Goal: Information Seeking & Learning: Learn about a topic

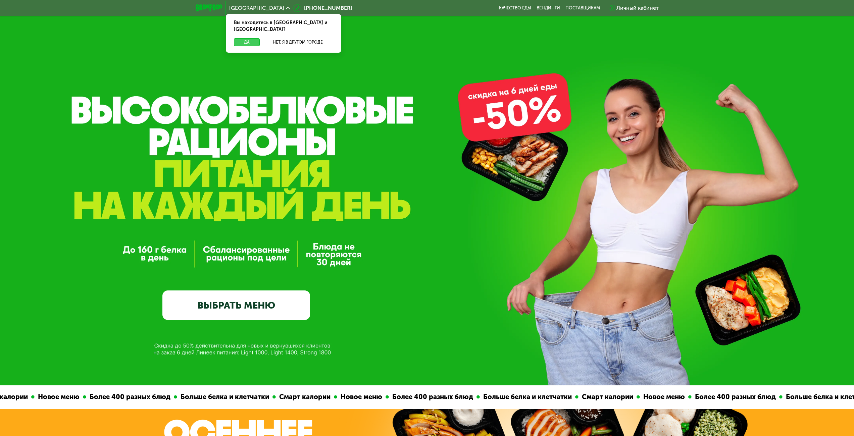
click at [249, 38] on button "Да" at bounding box center [247, 42] width 26 height 8
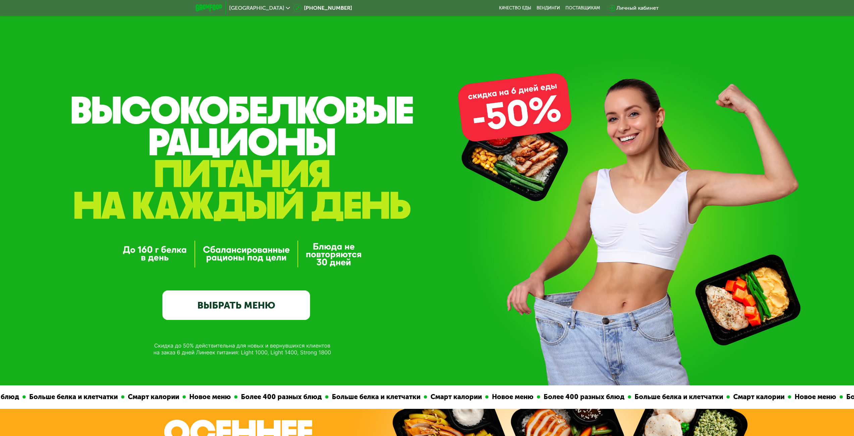
click at [242, 312] on link "ВЫБРАТЬ МЕНЮ" at bounding box center [236, 306] width 148 height 30
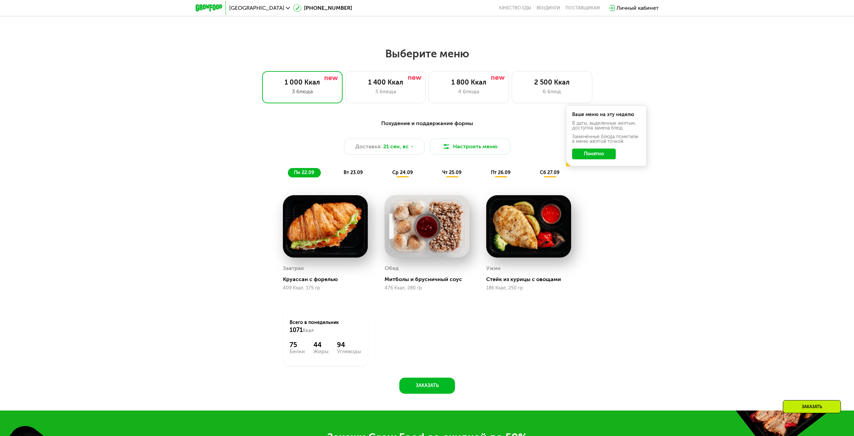
scroll to position [665, 0]
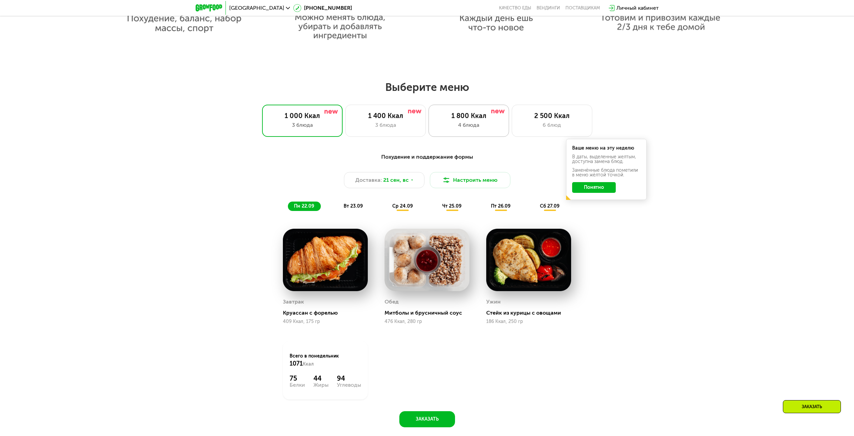
click at [471, 120] on div "1 800 Ккал" at bounding box center [469, 116] width 66 height 8
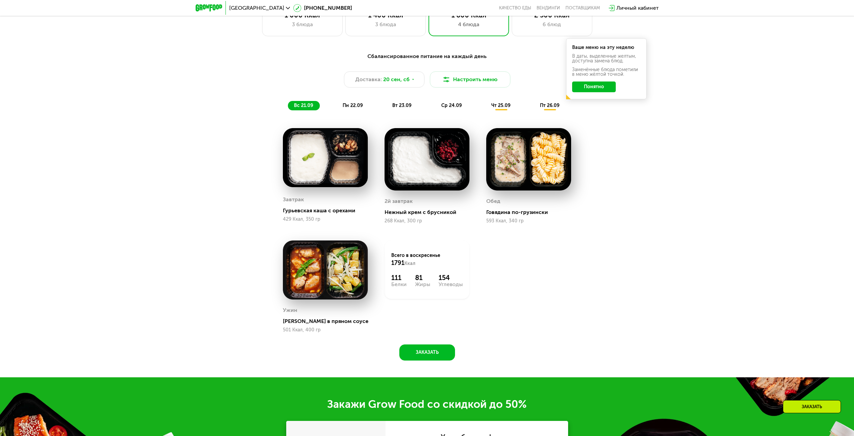
scroll to position [699, 0]
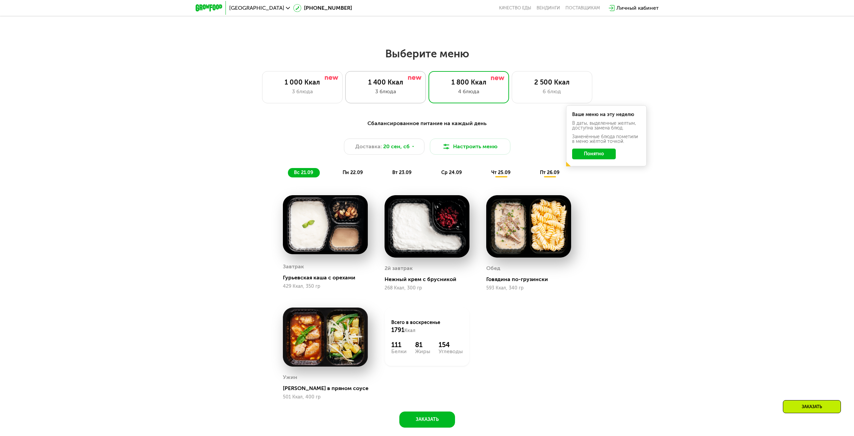
click at [382, 86] on div "1 400 Ккал" at bounding box center [385, 82] width 66 height 8
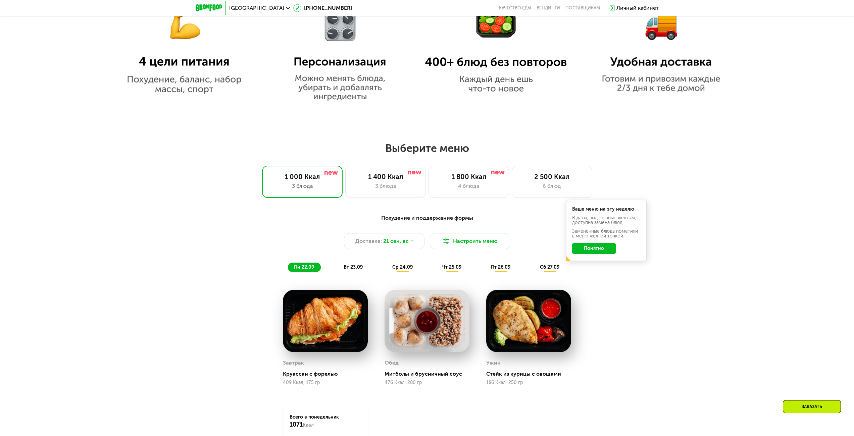
scroll to position [638, 0]
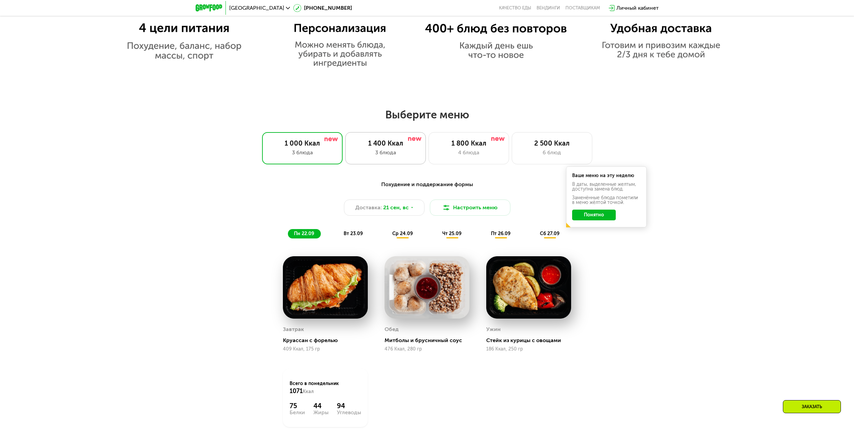
click at [396, 155] on div "3 блюда" at bounding box center [385, 153] width 66 height 8
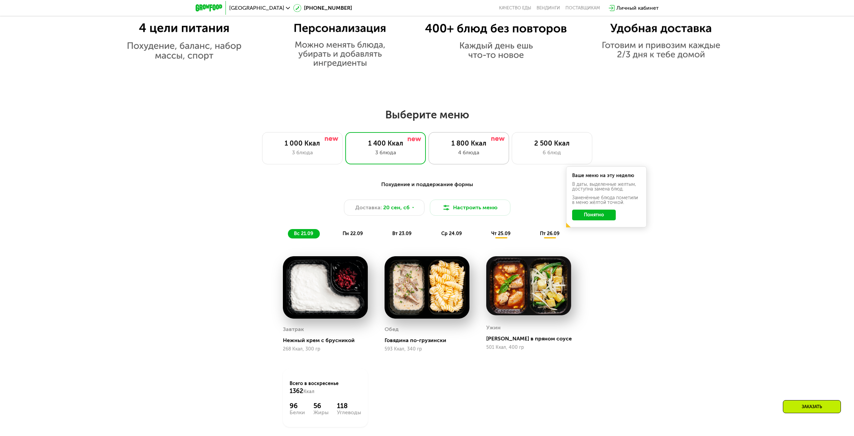
click at [465, 151] on div "4 блюда" at bounding box center [469, 153] width 66 height 8
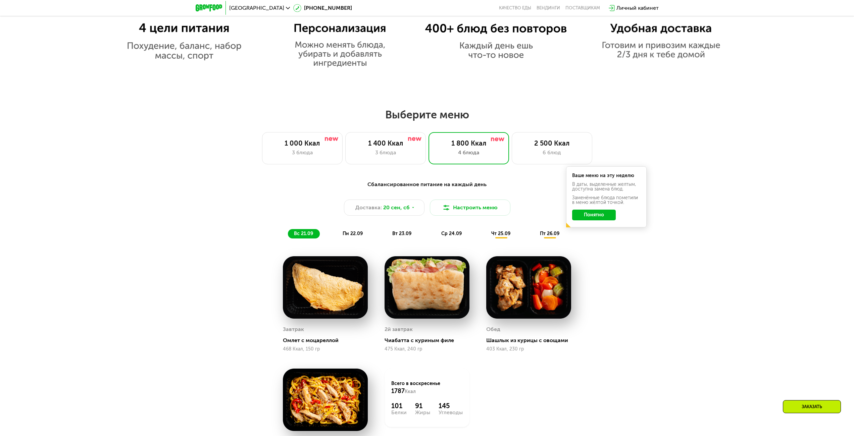
scroll to position [671, 0]
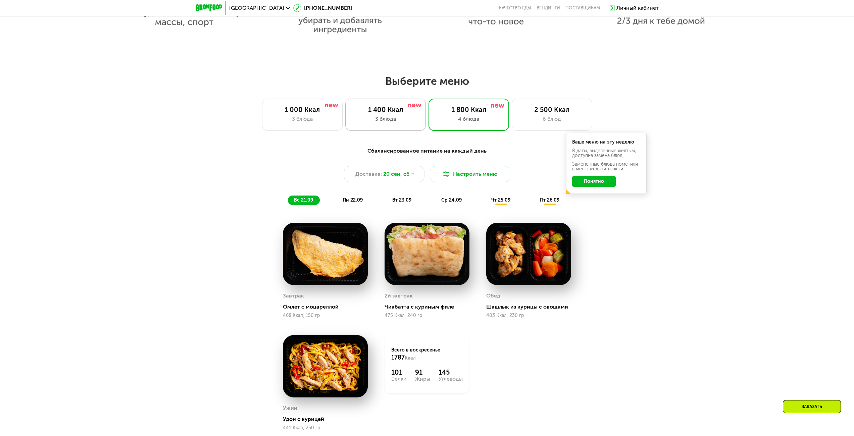
click at [392, 114] on div "1 400 Ккал" at bounding box center [385, 110] width 66 height 8
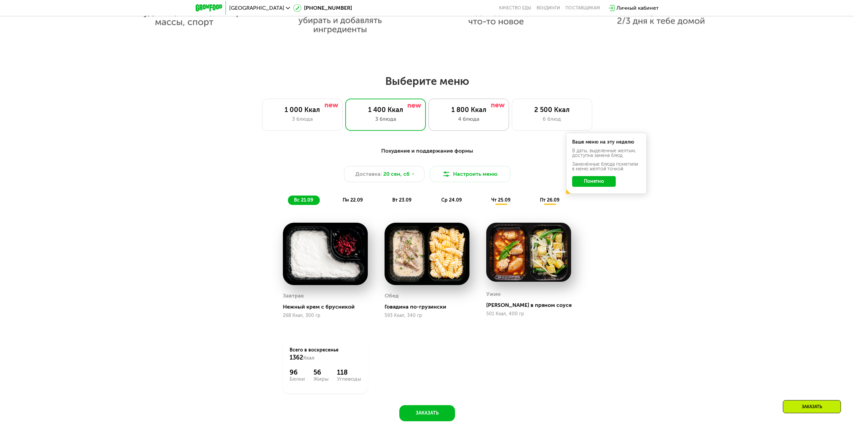
click at [461, 117] on div "1 800 Ккал 4 блюда" at bounding box center [469, 115] width 81 height 32
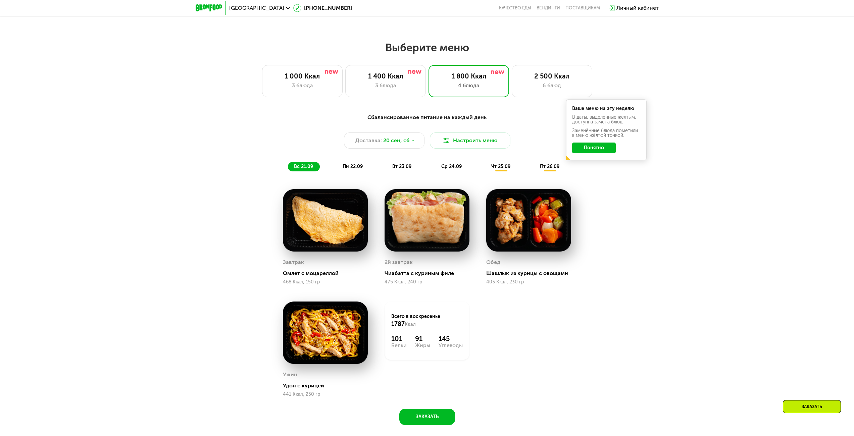
scroll to position [739, 0]
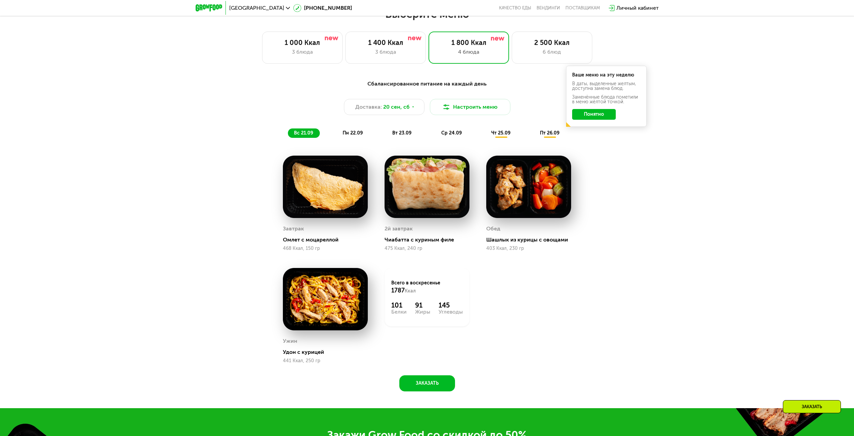
click at [354, 133] on span "пн 22.09" at bounding box center [353, 133] width 20 height 6
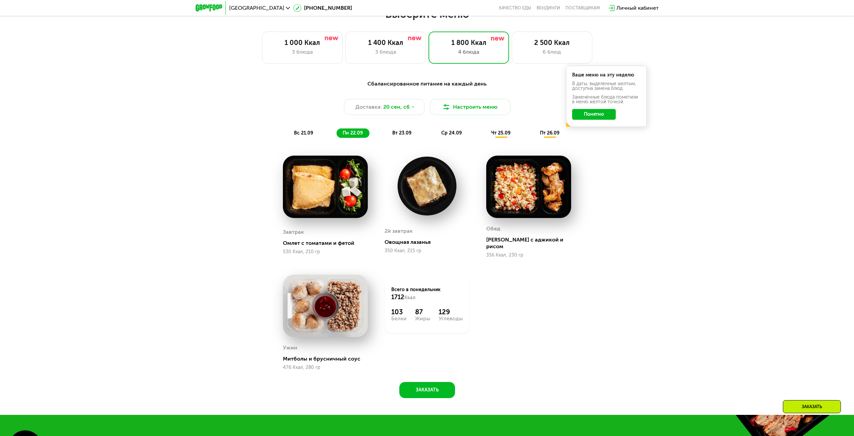
click at [402, 134] on span "вт 23.09" at bounding box center [401, 133] width 19 height 6
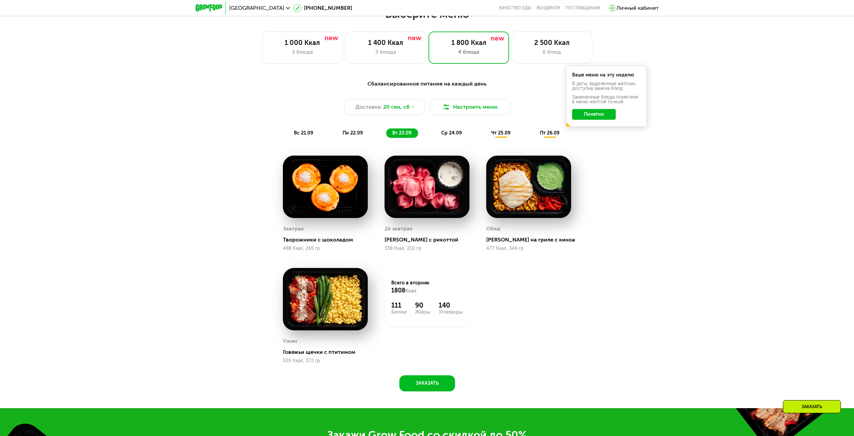
click at [450, 135] on span "ср 24.09" at bounding box center [451, 133] width 20 height 6
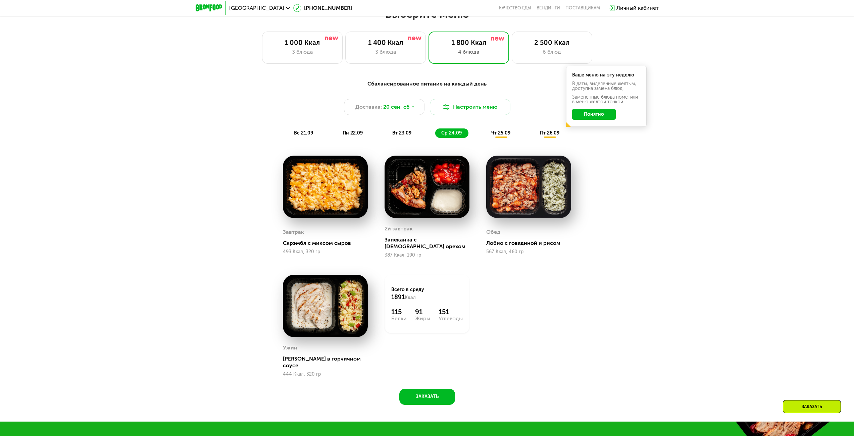
click at [501, 134] on span "чт 25.09" at bounding box center [500, 133] width 19 height 6
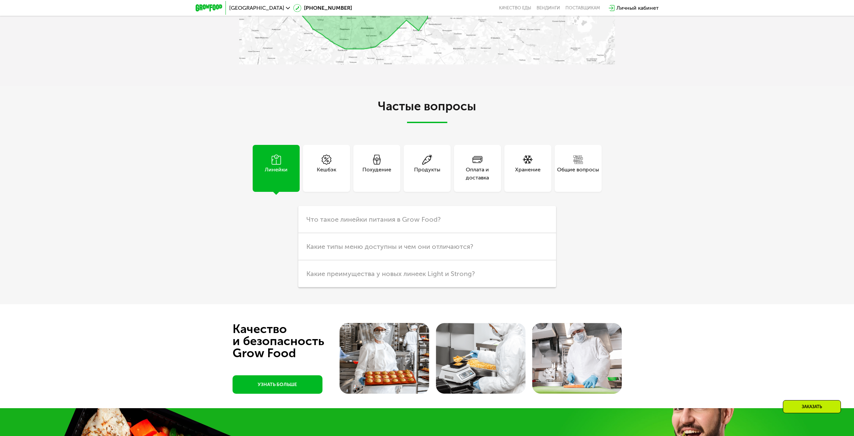
scroll to position [2316, 0]
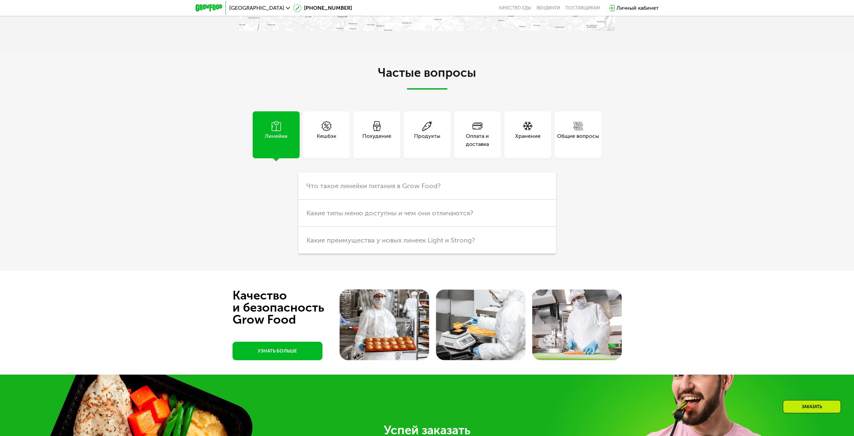
click at [469, 146] on div "Оплата и доставка" at bounding box center [477, 140] width 47 height 16
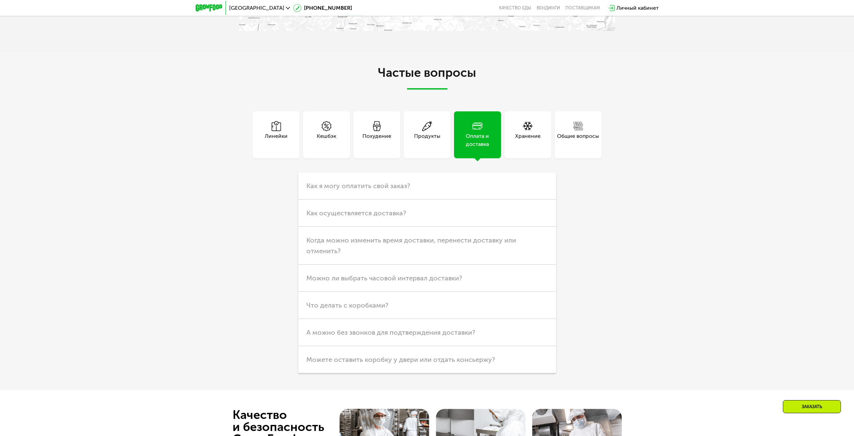
scroll to position [2383, 0]
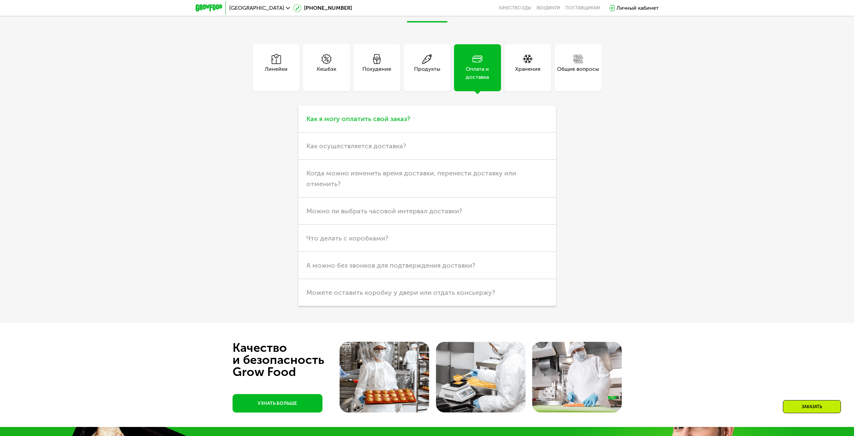
click at [452, 123] on h3 "Как я могу оплатить свой заказ?" at bounding box center [427, 118] width 258 height 27
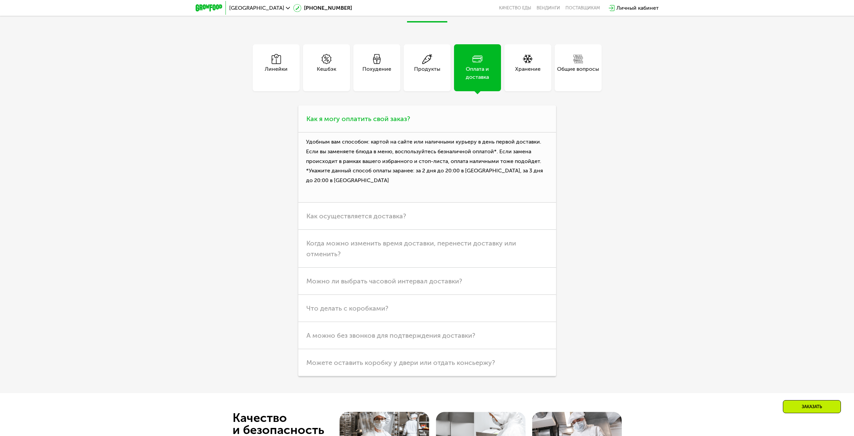
click at [452, 123] on h3 "Как я могу оплатить свой заказ?" at bounding box center [427, 118] width 258 height 27
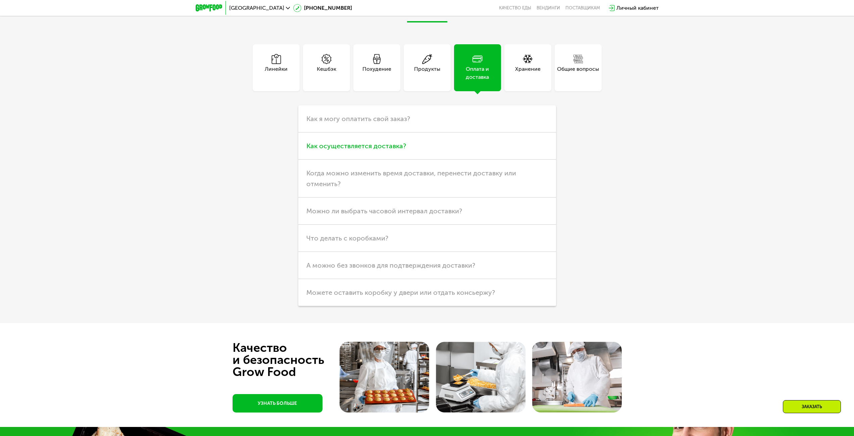
click at [443, 149] on h3 "Как осуществляется доставка?" at bounding box center [427, 146] width 258 height 27
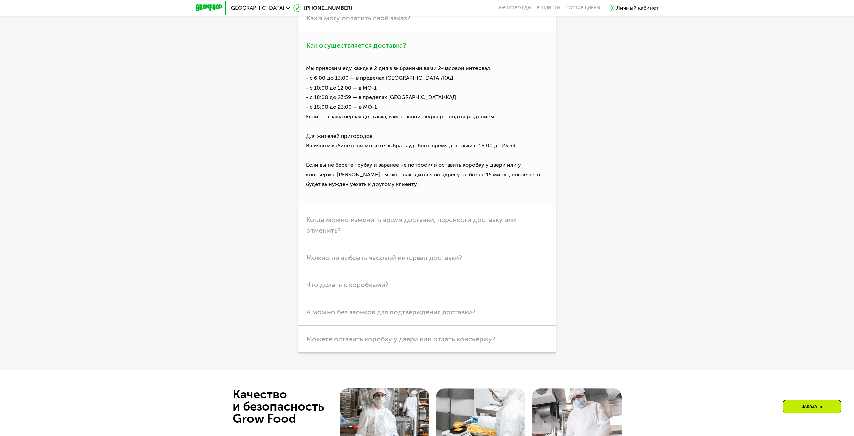
scroll to position [2518, 0]
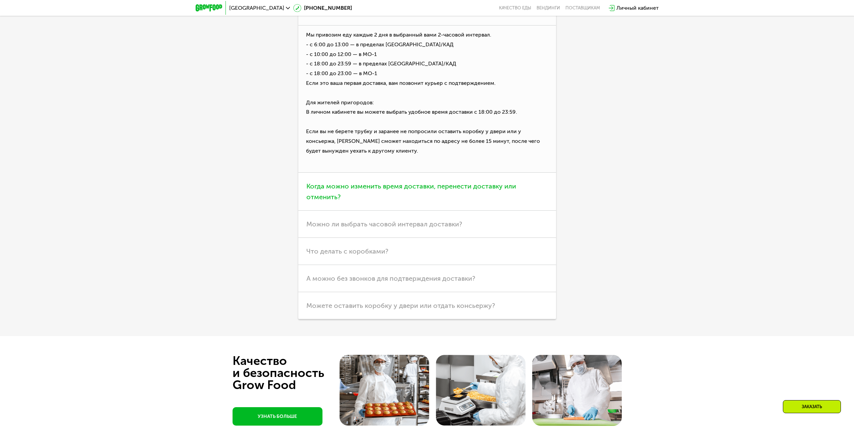
click at [447, 187] on span "Когда можно изменить время доставки, перенести доставку или отменить?" at bounding box center [411, 191] width 210 height 19
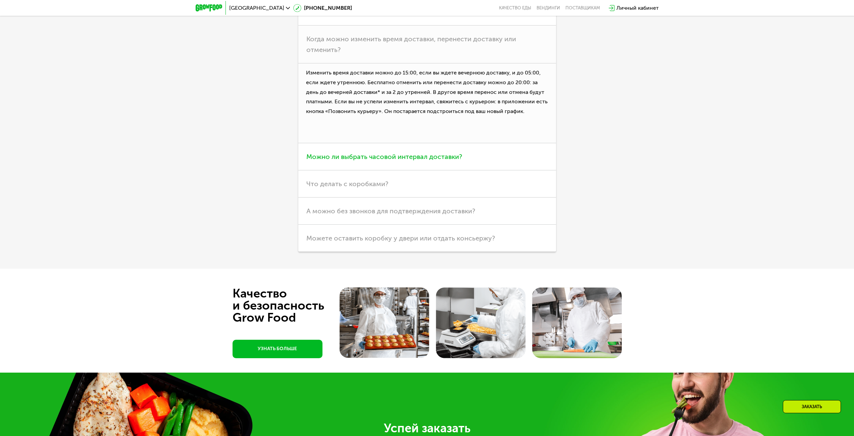
click at [516, 161] on h3 "Можно ли выбрать часовой интервал доставки?" at bounding box center [427, 156] width 258 height 27
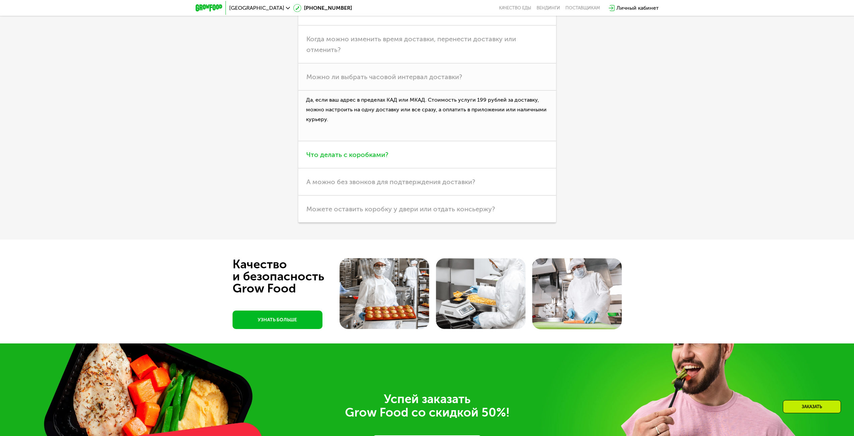
click at [514, 162] on h3 "Что делать с коробками?" at bounding box center [427, 154] width 258 height 27
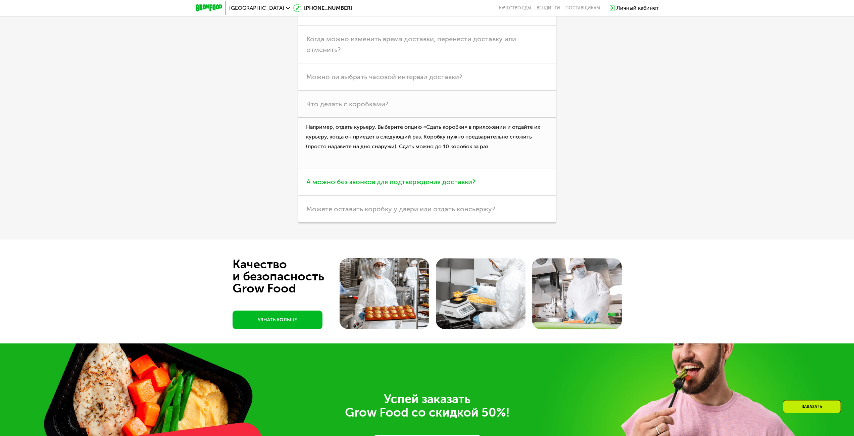
click at [519, 185] on h3 "А можно без звонков для подтверждения доставки?" at bounding box center [427, 182] width 258 height 27
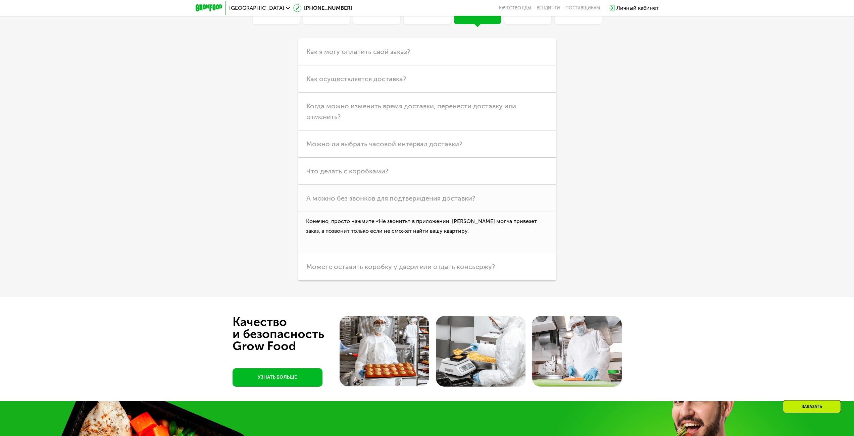
scroll to position [2316, 0]
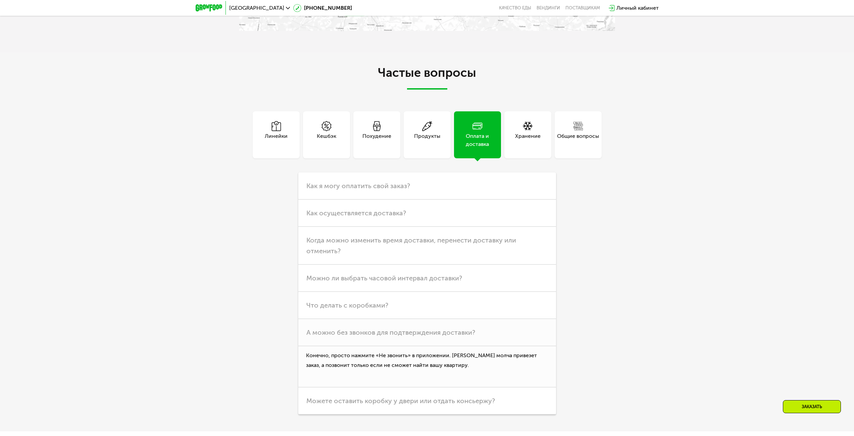
click at [529, 133] on div "Хранение" at bounding box center [528, 140] width 26 height 16
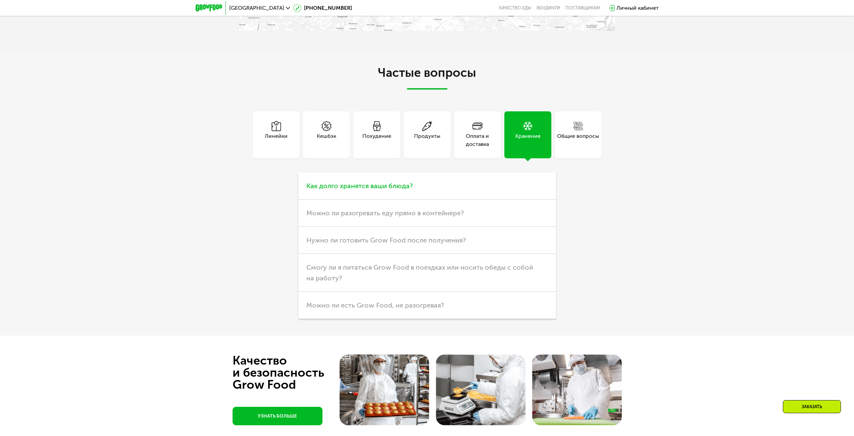
click at [446, 182] on h3 "Как долго хранятся ваши блюда?" at bounding box center [427, 186] width 258 height 27
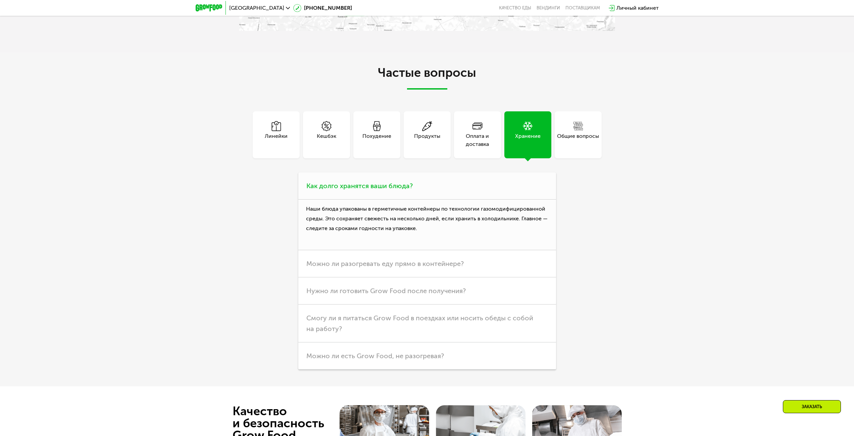
scroll to position [2383, 0]
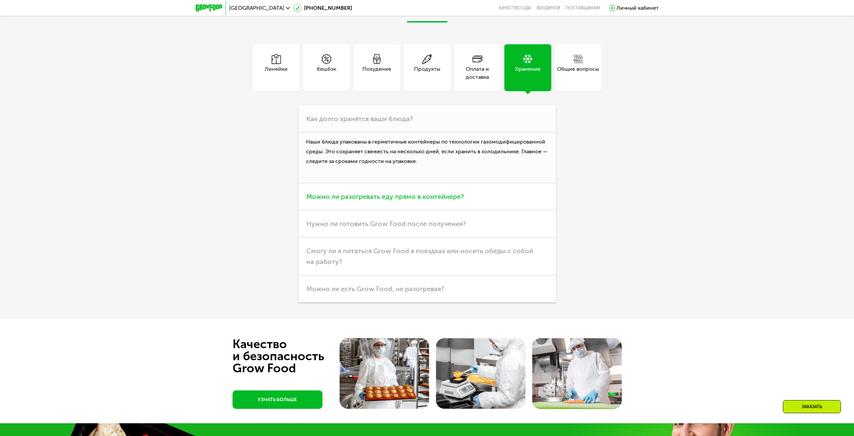
click at [487, 194] on h3 "Можно ли разогревать еду прямо в контейнере?" at bounding box center [427, 196] width 258 height 27
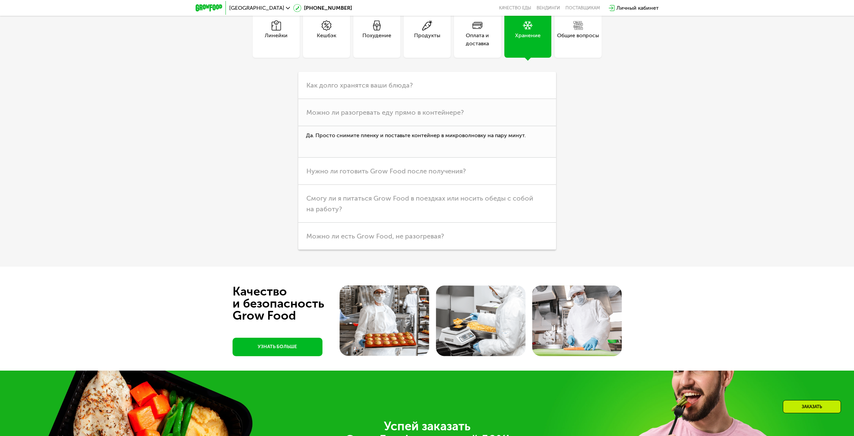
scroll to position [2451, 0]
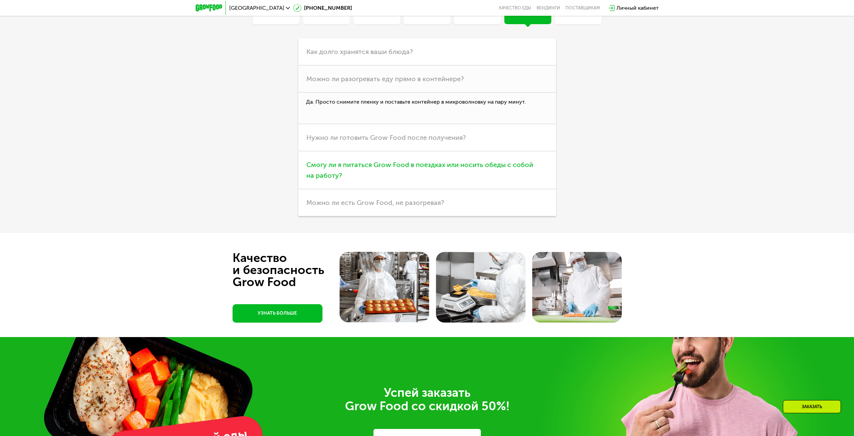
click at [493, 180] on h3 "Смогу ли я питаться Grow Food в поездках или носить обеды с собой на работу?" at bounding box center [427, 170] width 258 height 38
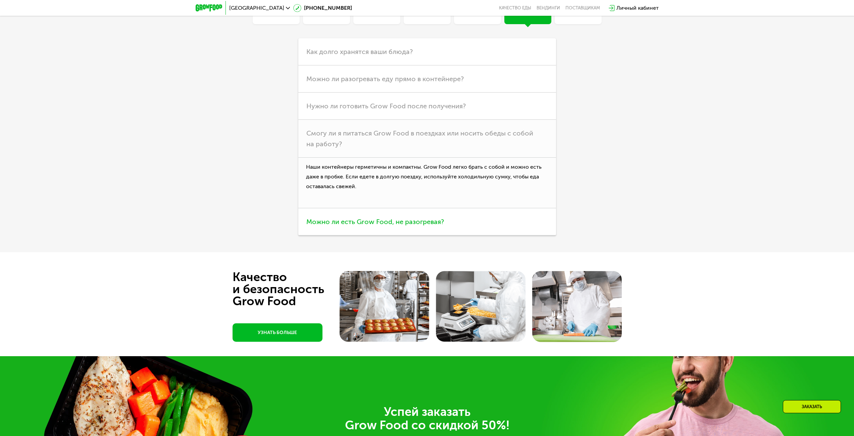
click at [469, 226] on h3 "Можно ли есть Grow Food, не разогревая?" at bounding box center [427, 221] width 258 height 27
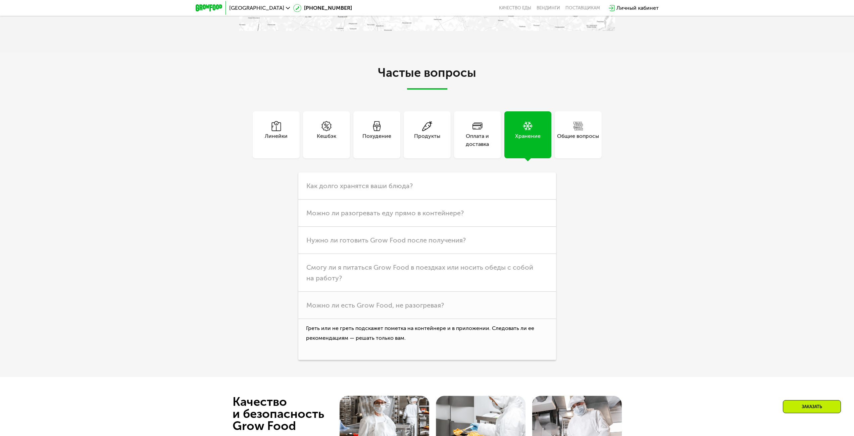
scroll to position [2216, 0]
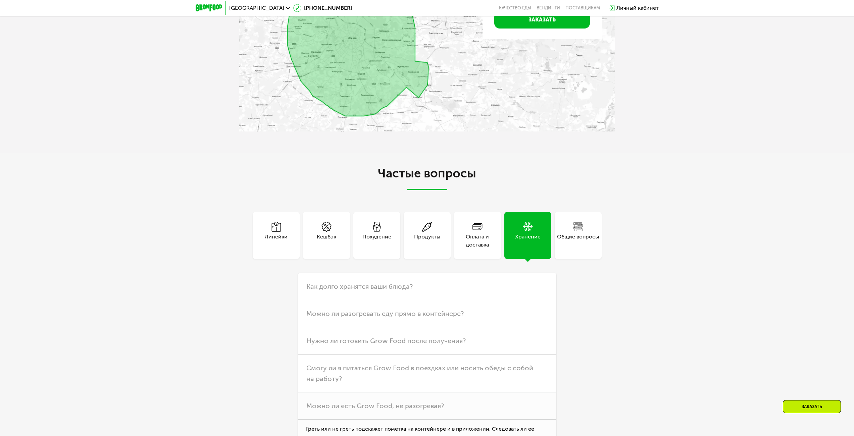
click at [572, 239] on div "Общие вопросы" at bounding box center [578, 241] width 42 height 16
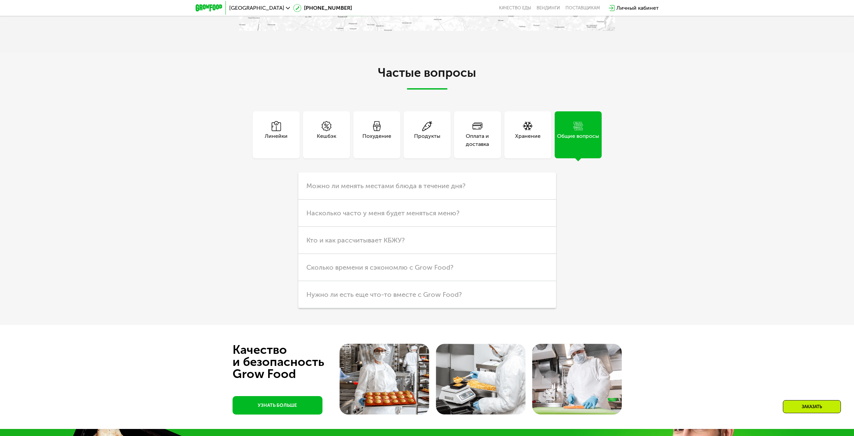
scroll to position [2383, 0]
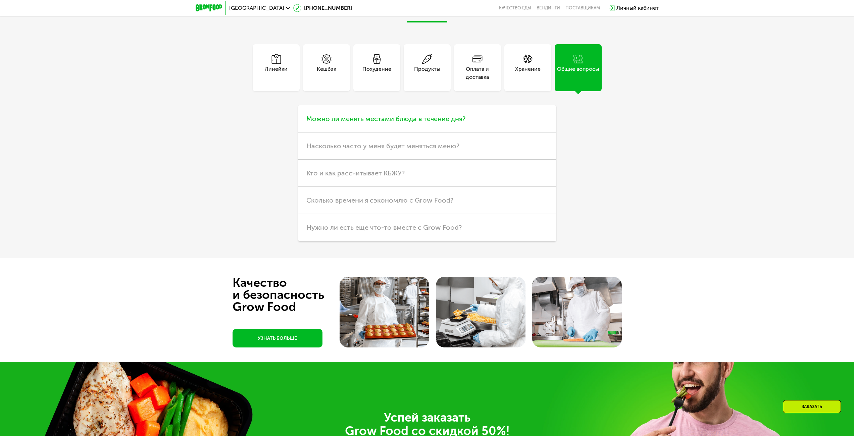
click at [499, 121] on h3 "Можно ли менять местами блюда в течение дня?" at bounding box center [427, 118] width 258 height 27
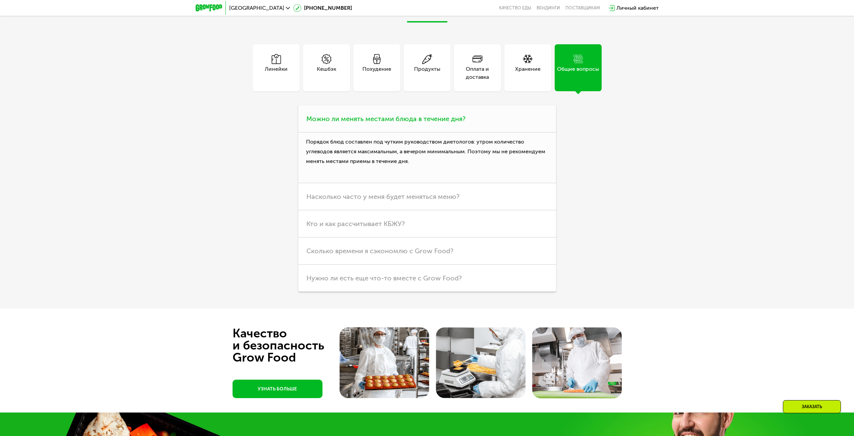
click at [499, 121] on h3 "Можно ли менять местами блюда в течение дня?" at bounding box center [427, 118] width 258 height 27
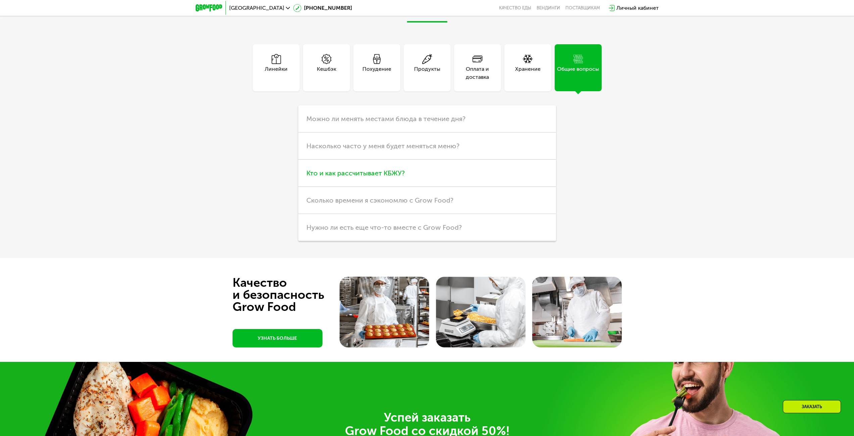
click at [469, 171] on h3 "Кто и как рассчитывает КБЖУ?" at bounding box center [427, 173] width 258 height 27
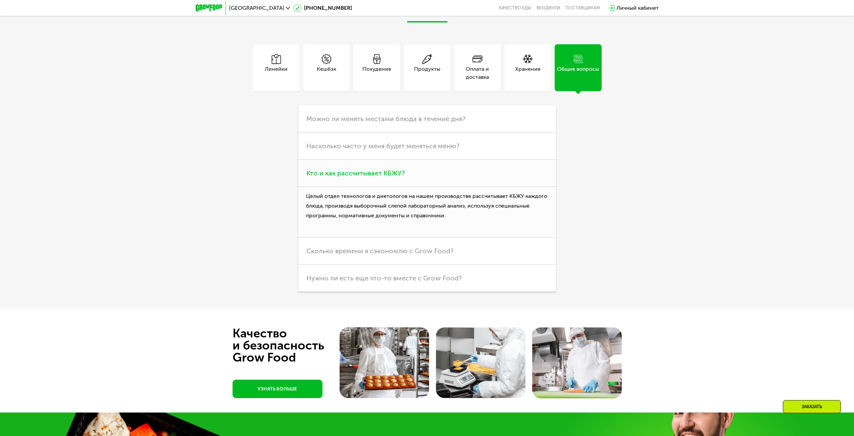
click at [476, 172] on h3 "Кто и как рассчитывает КБЖУ?" at bounding box center [427, 173] width 258 height 27
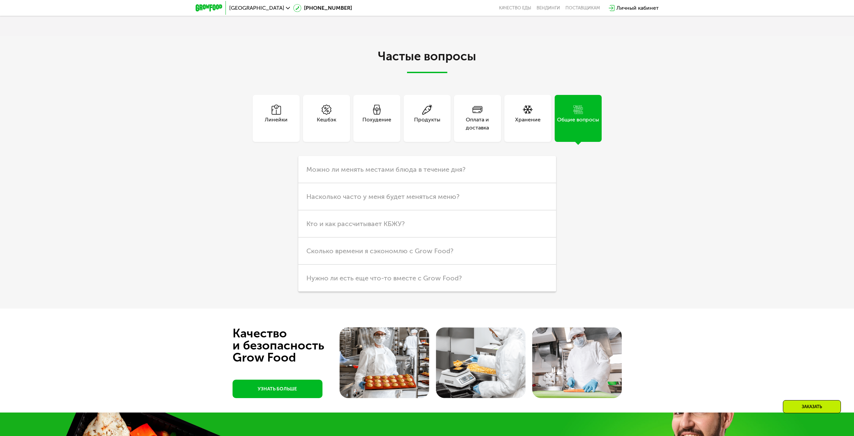
scroll to position [2299, 0]
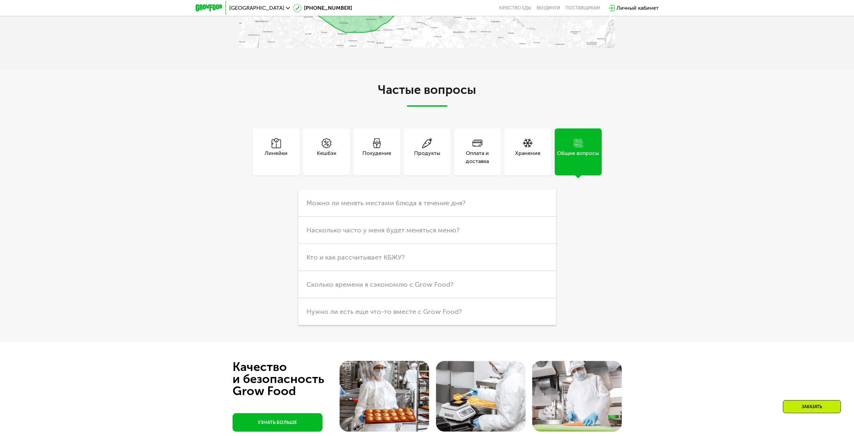
click at [385, 149] on div "Похудение" at bounding box center [377, 157] width 29 height 16
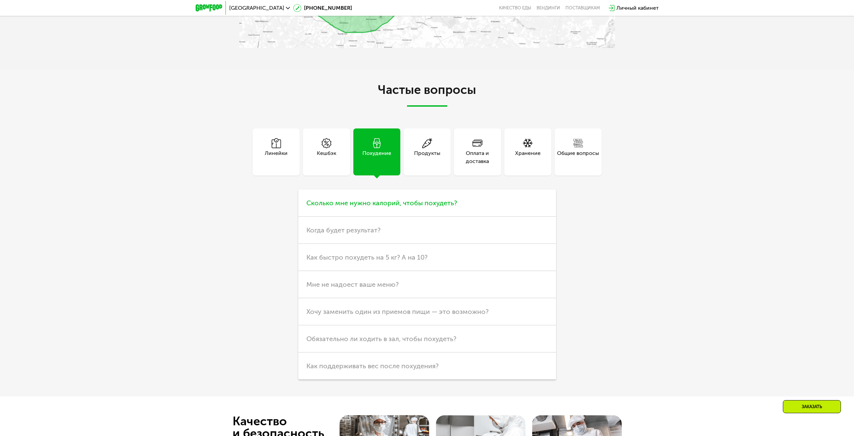
click at [462, 206] on h3 "Сколько мне нужно калорий, чтобы похудеть?" at bounding box center [427, 203] width 258 height 27
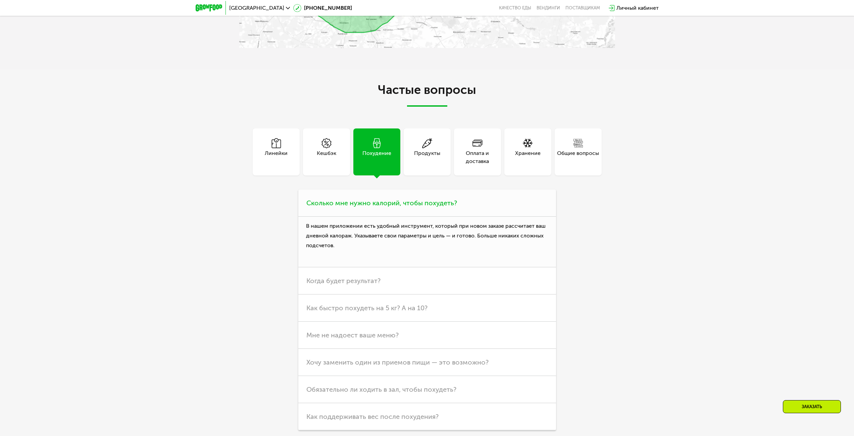
click at [468, 203] on h3 "Сколько мне нужно калорий, чтобы похудеть?" at bounding box center [427, 203] width 258 height 27
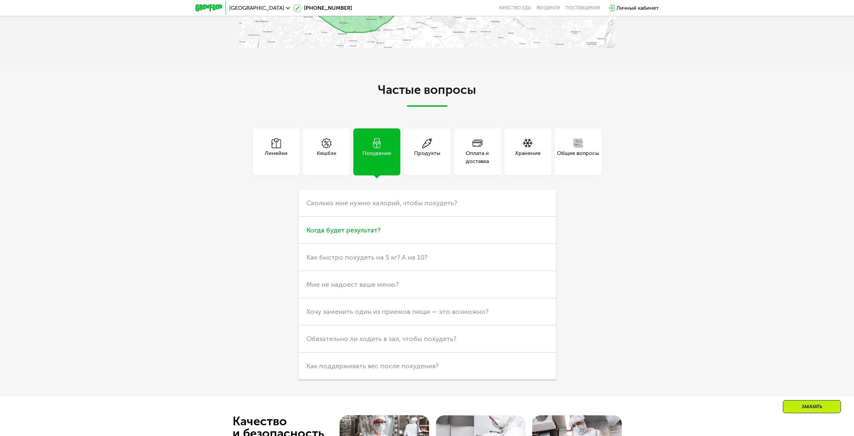
click at [447, 230] on h3 "Когда будет результат?" at bounding box center [427, 230] width 258 height 27
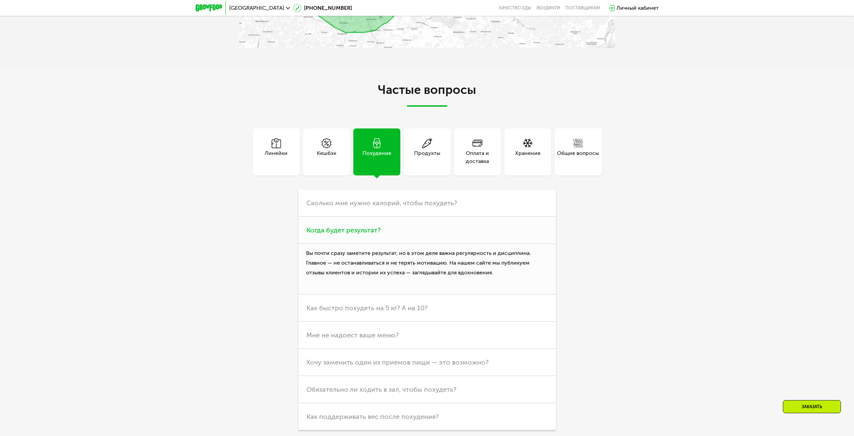
click at [447, 230] on h3 "Когда будет результат?" at bounding box center [427, 230] width 258 height 27
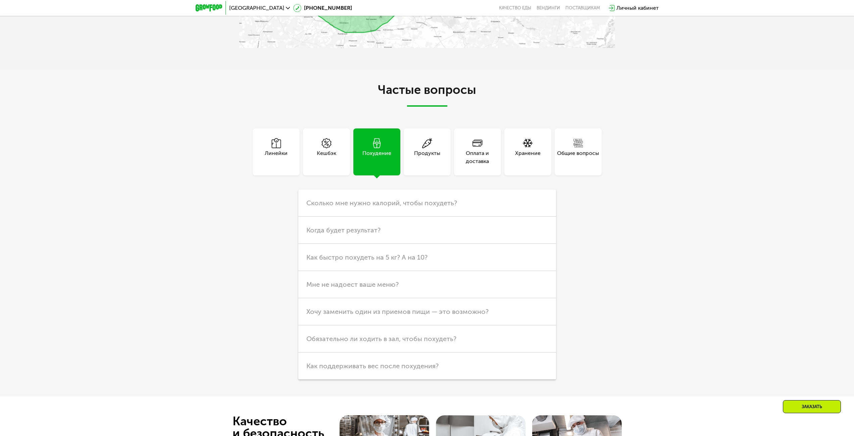
scroll to position [2333, 0]
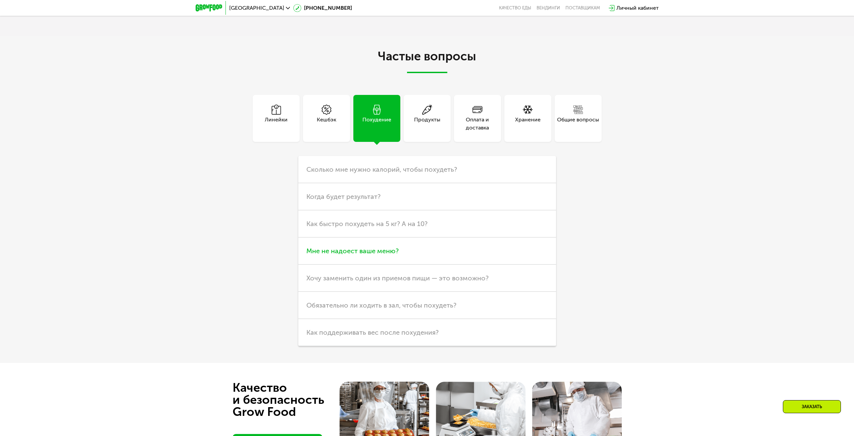
click at [478, 258] on h3 "Мне не надоест ваше меню?" at bounding box center [427, 251] width 258 height 27
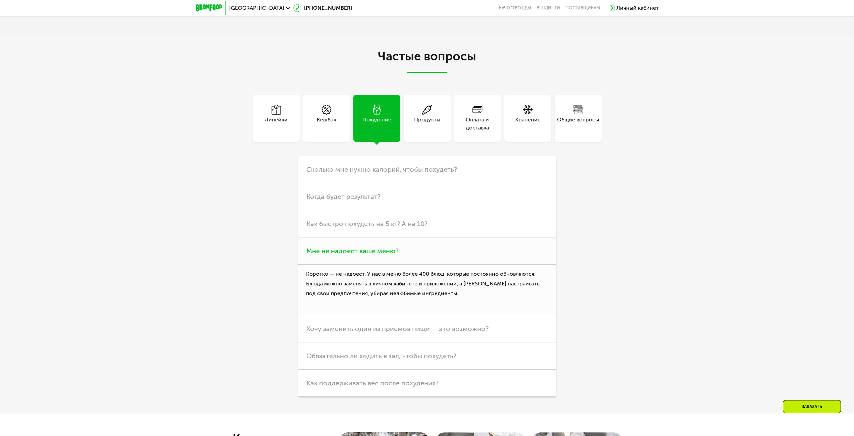
click at [478, 258] on h3 "Мне не надоест ваше меню?" at bounding box center [427, 251] width 258 height 27
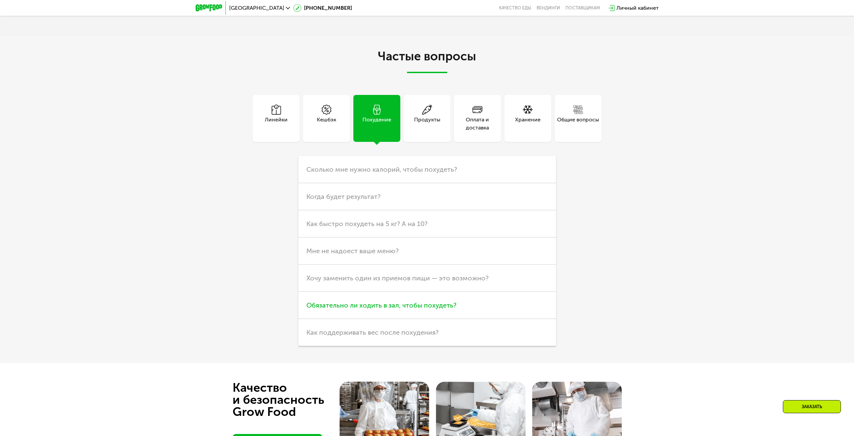
click at [493, 312] on h3 "Обязательно ли ходить в зал, чтобы похудеть?" at bounding box center [427, 305] width 258 height 27
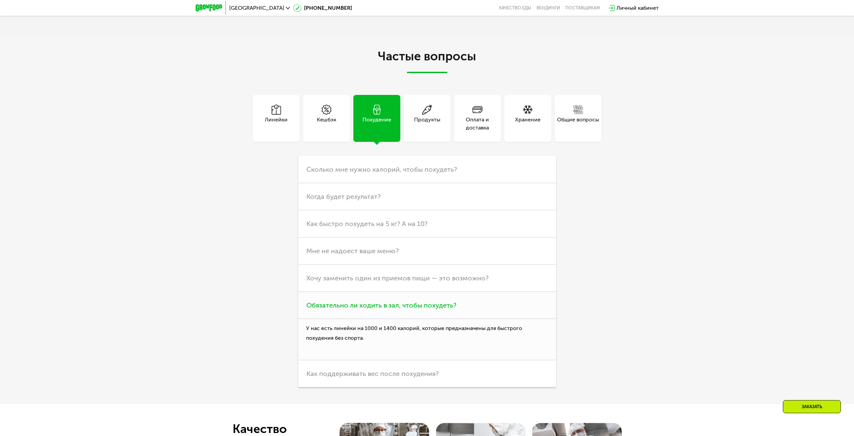
click at [492, 310] on h3 "Обязательно ли ходить в зал, чтобы похудеть?" at bounding box center [427, 305] width 258 height 27
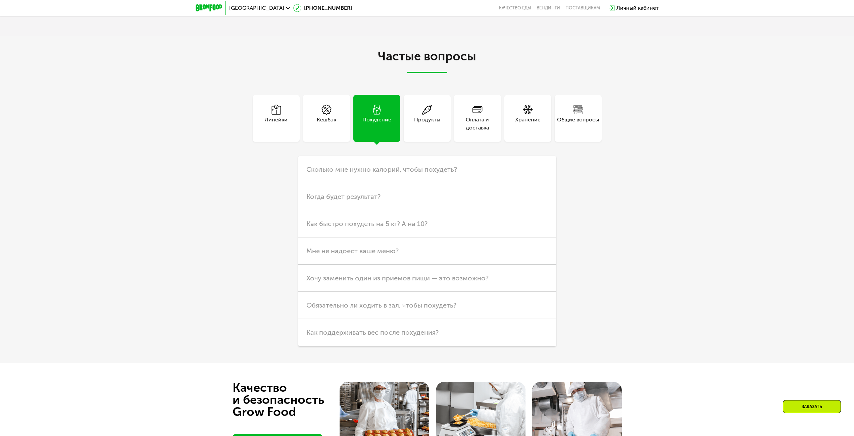
click at [318, 116] on div "Кешбэк" at bounding box center [326, 124] width 19 height 16
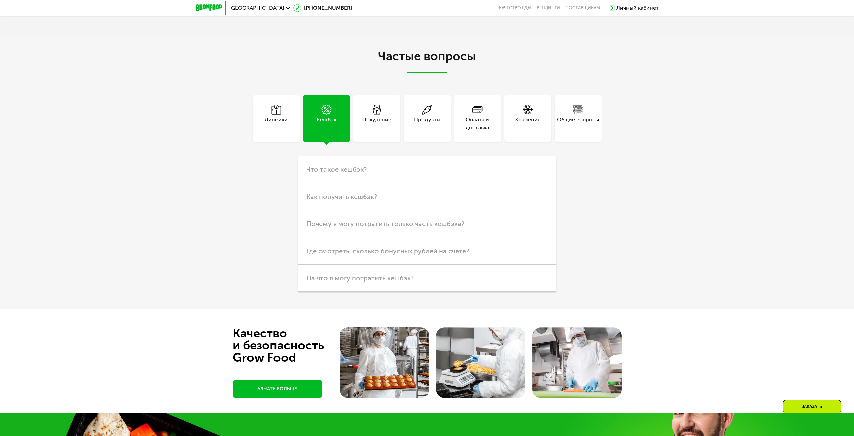
click at [278, 123] on div "Линейки" at bounding box center [276, 124] width 23 height 16
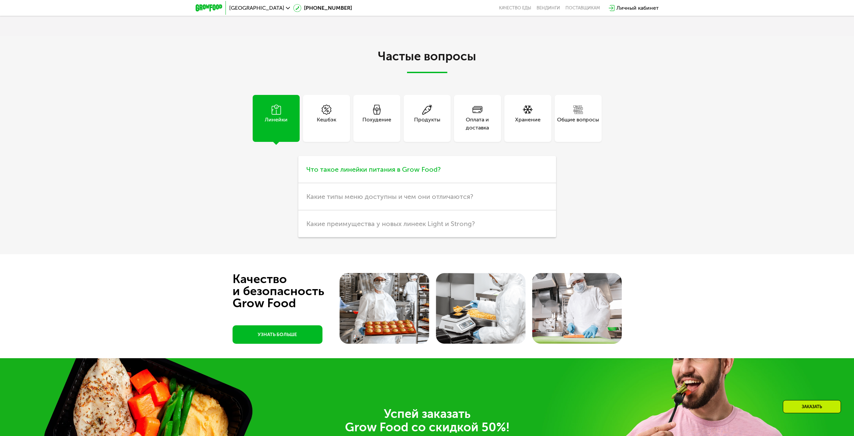
click at [332, 168] on span "Что такое линейки питания в Grow Food?" at bounding box center [373, 169] width 134 height 8
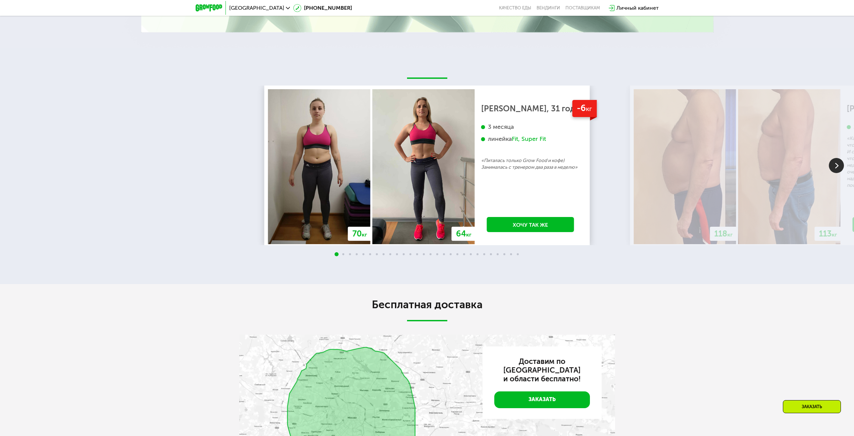
scroll to position [1802, 0]
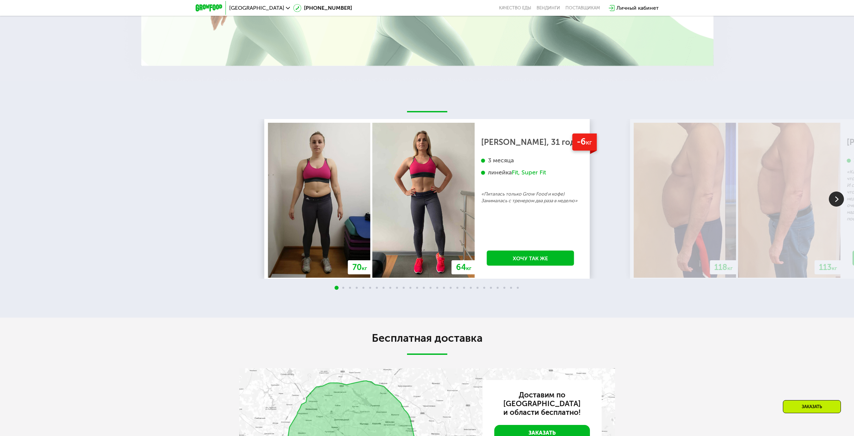
click at [839, 197] on img at bounding box center [836, 199] width 15 height 15
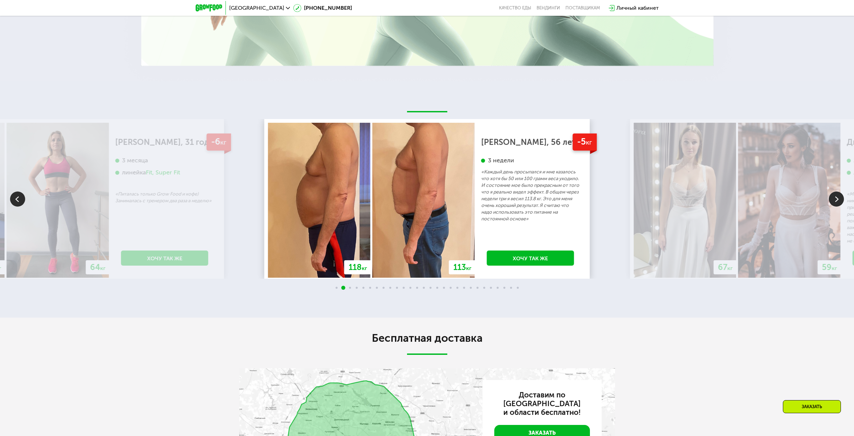
click at [838, 201] on img at bounding box center [836, 199] width 15 height 15
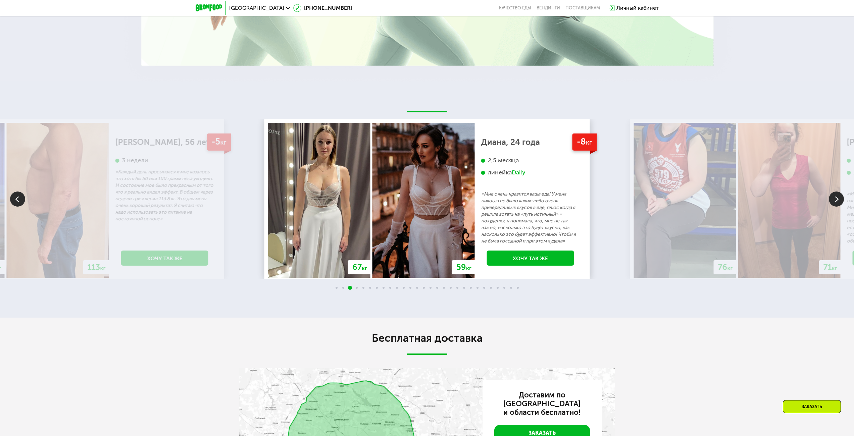
click at [838, 201] on img at bounding box center [836, 199] width 15 height 15
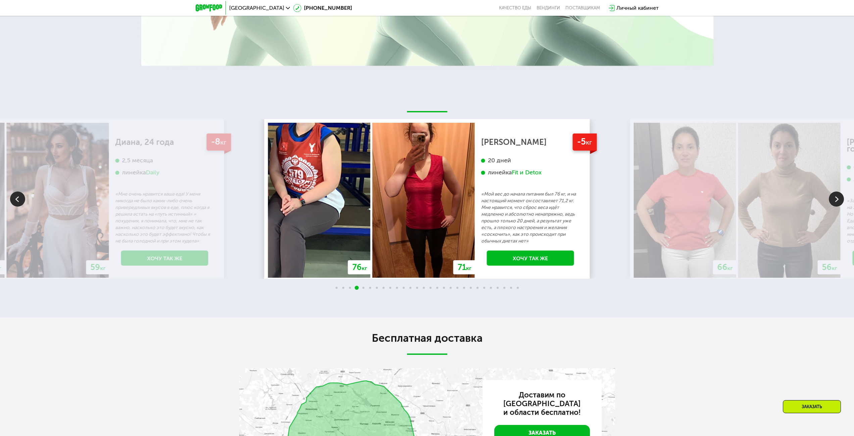
click at [838, 201] on img at bounding box center [836, 199] width 15 height 15
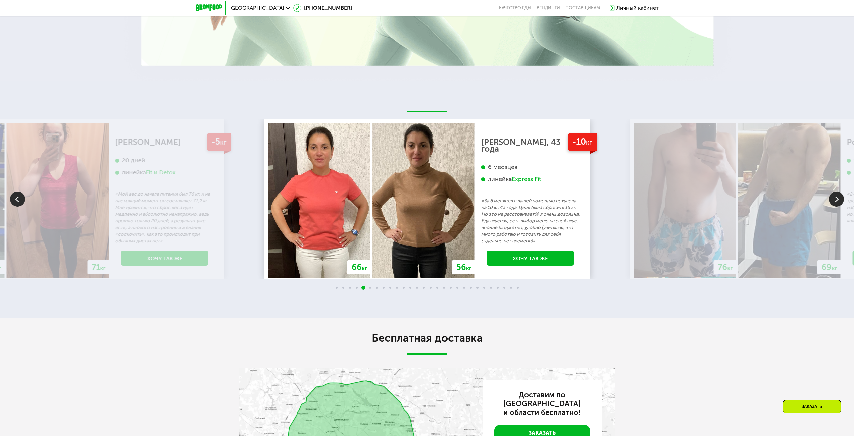
click at [838, 201] on img at bounding box center [836, 199] width 15 height 15
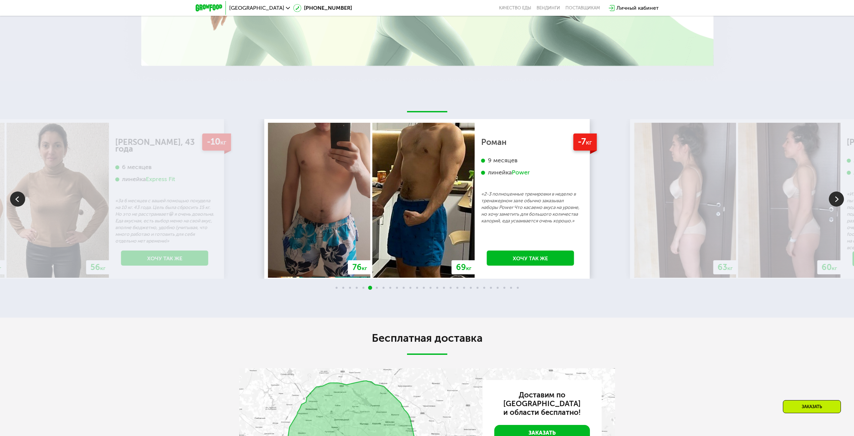
click at [838, 201] on img at bounding box center [836, 199] width 15 height 15
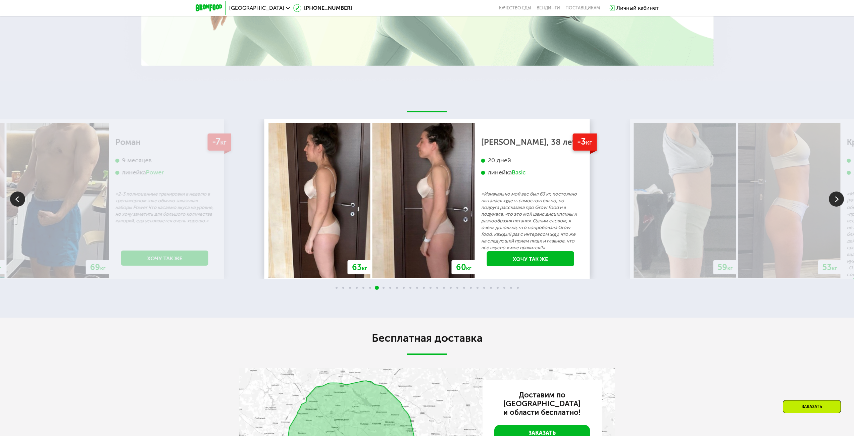
click at [838, 201] on img at bounding box center [836, 199] width 15 height 15
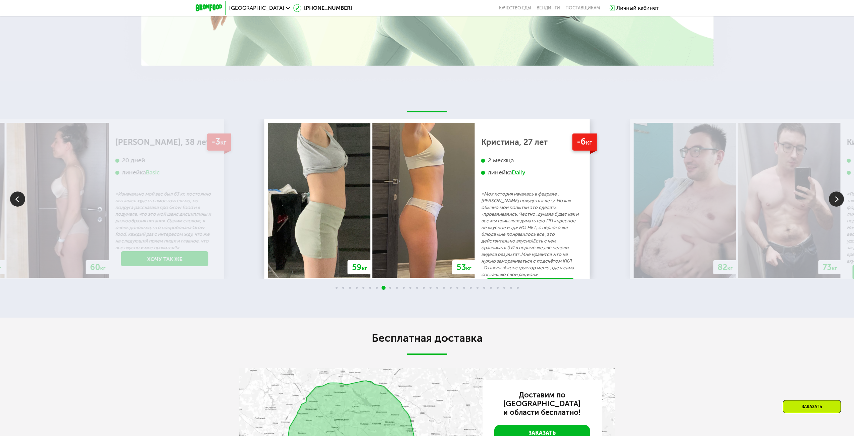
click at [838, 201] on img at bounding box center [836, 199] width 15 height 15
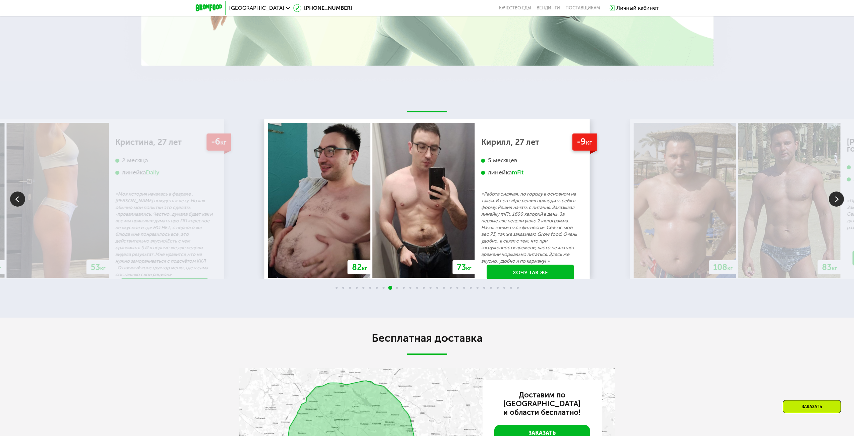
click at [838, 201] on img at bounding box center [836, 199] width 15 height 15
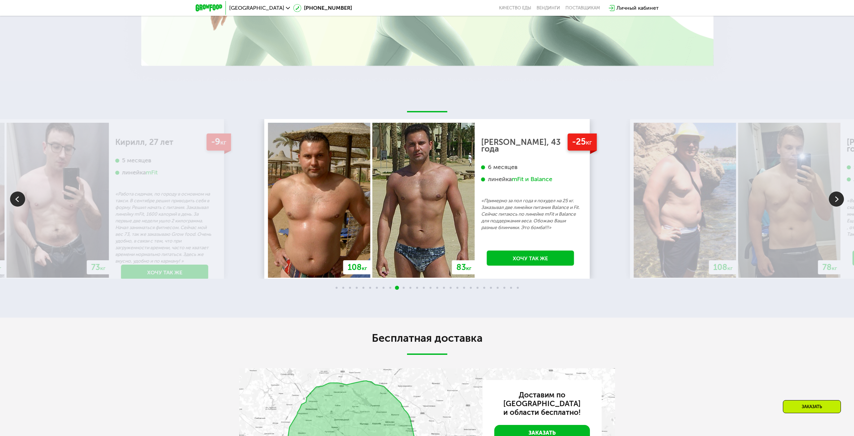
click at [838, 201] on img at bounding box center [836, 199] width 15 height 15
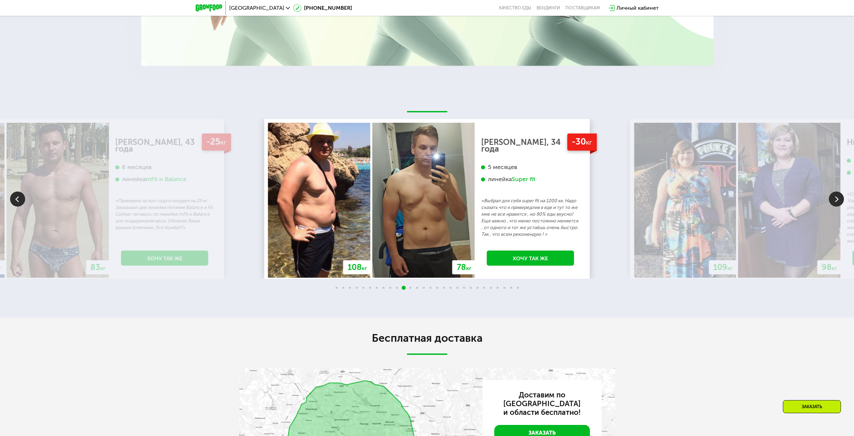
click at [838, 201] on img at bounding box center [836, 199] width 15 height 15
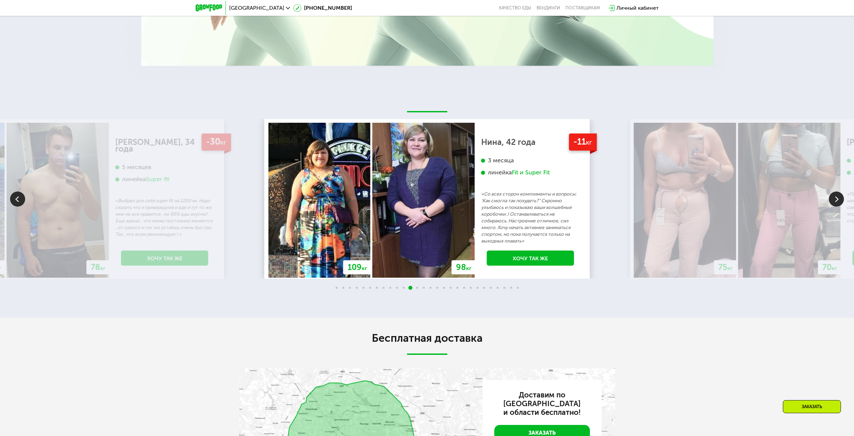
click at [838, 201] on img at bounding box center [836, 199] width 15 height 15
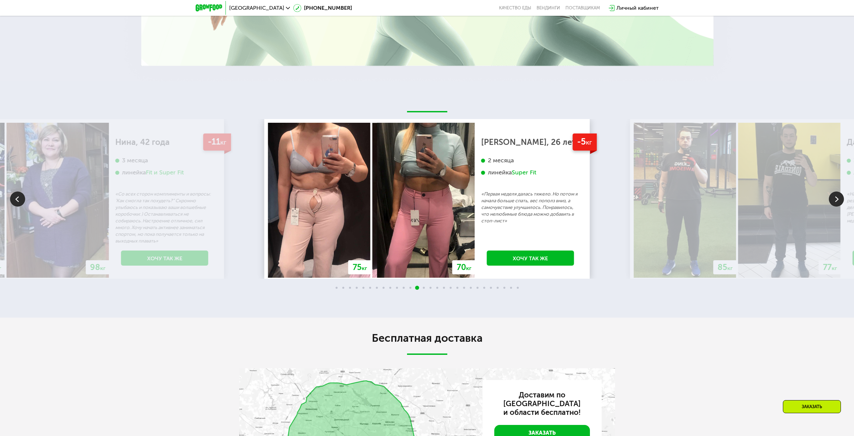
click at [838, 201] on img at bounding box center [836, 199] width 15 height 15
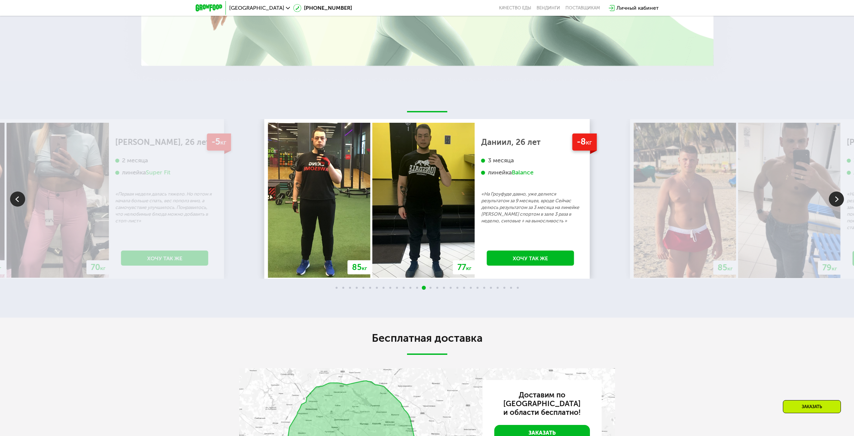
click at [838, 201] on img at bounding box center [836, 199] width 15 height 15
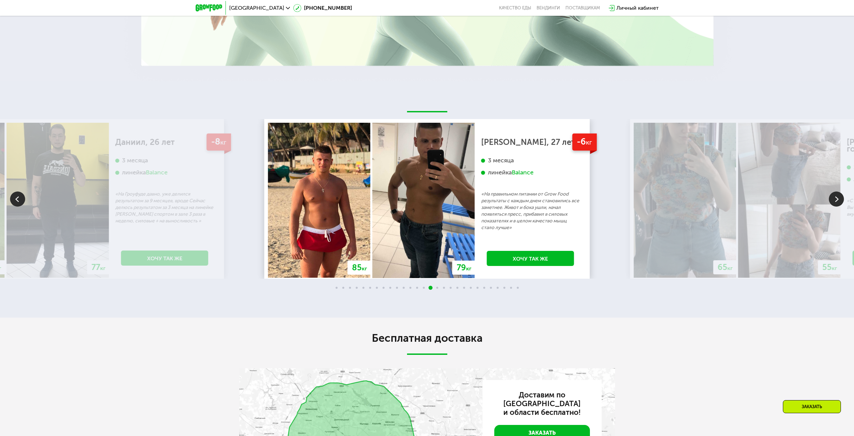
click at [838, 201] on img at bounding box center [836, 199] width 15 height 15
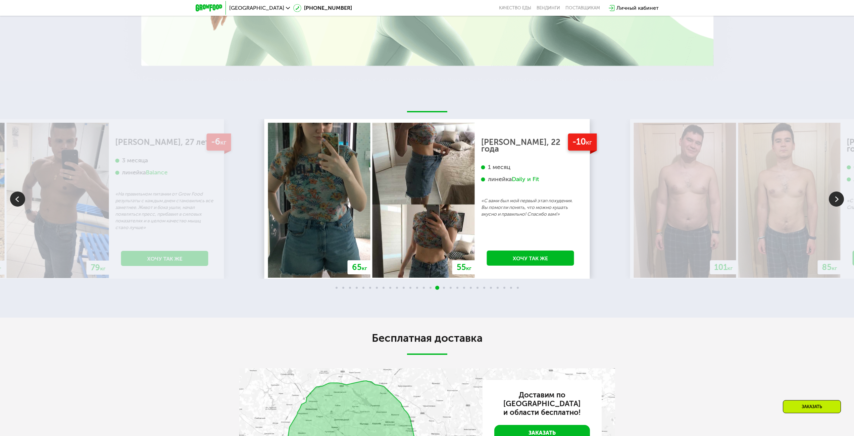
click at [838, 201] on img at bounding box center [836, 199] width 15 height 15
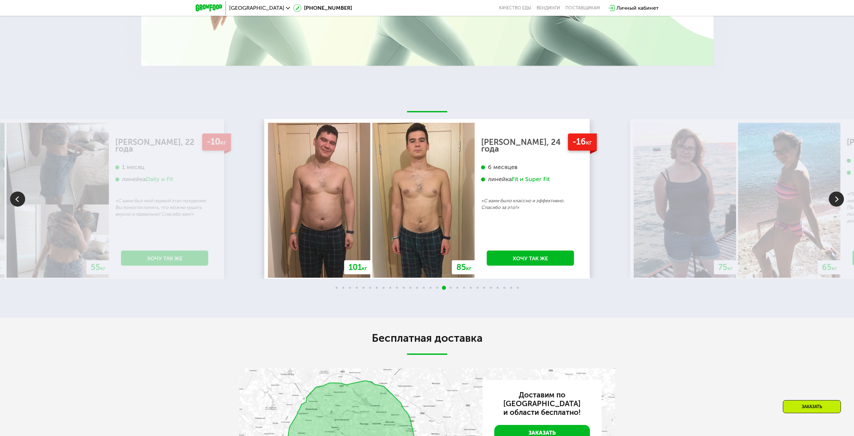
click at [838, 201] on img at bounding box center [836, 199] width 15 height 15
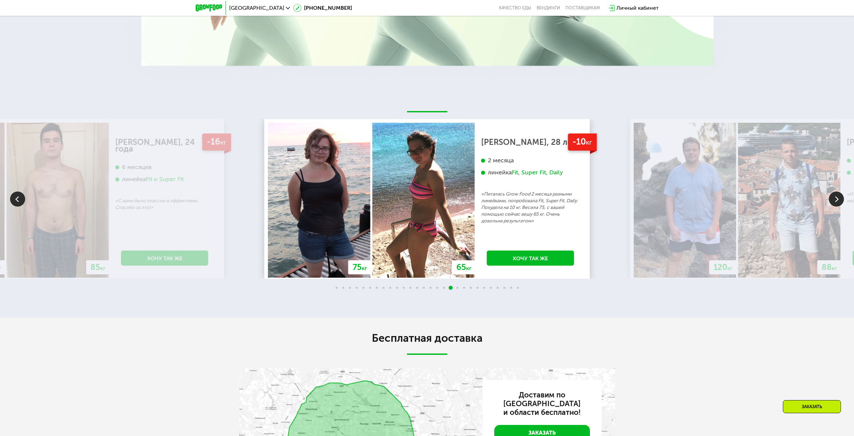
click at [838, 201] on img at bounding box center [836, 199] width 15 height 15
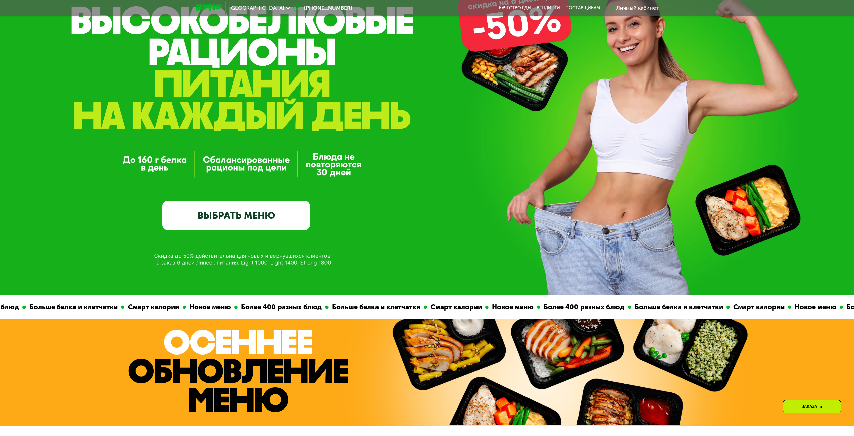
scroll to position [0, 0]
